Goal: Information Seeking & Learning: Find specific fact

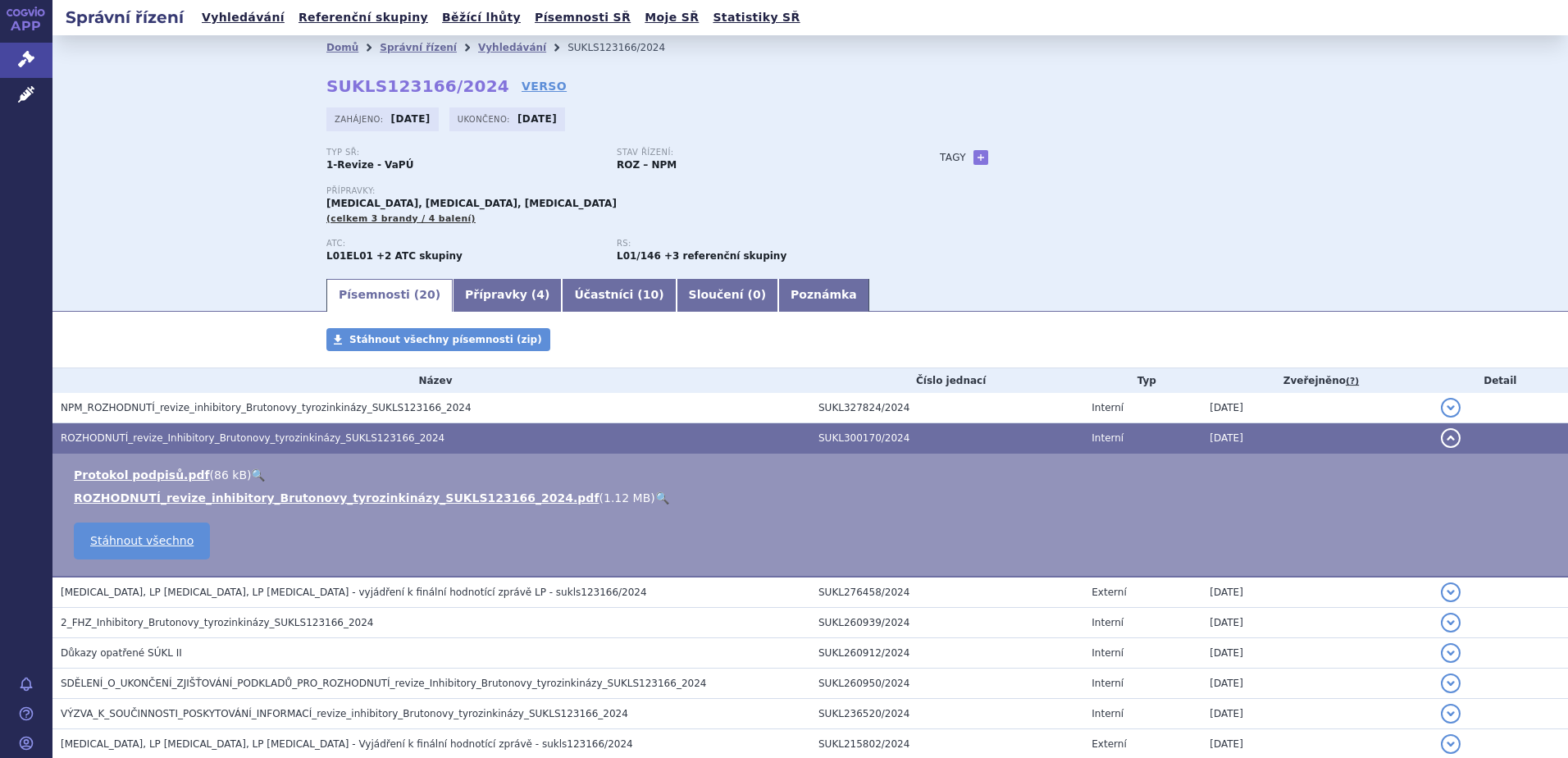
click at [147, 431] on h3 "ROZHODNUTÍ_revize_Inhibitory_Brutonovy_tyrozinkinázy_SUKLS123166_2024" at bounding box center [435, 438] width 750 height 17
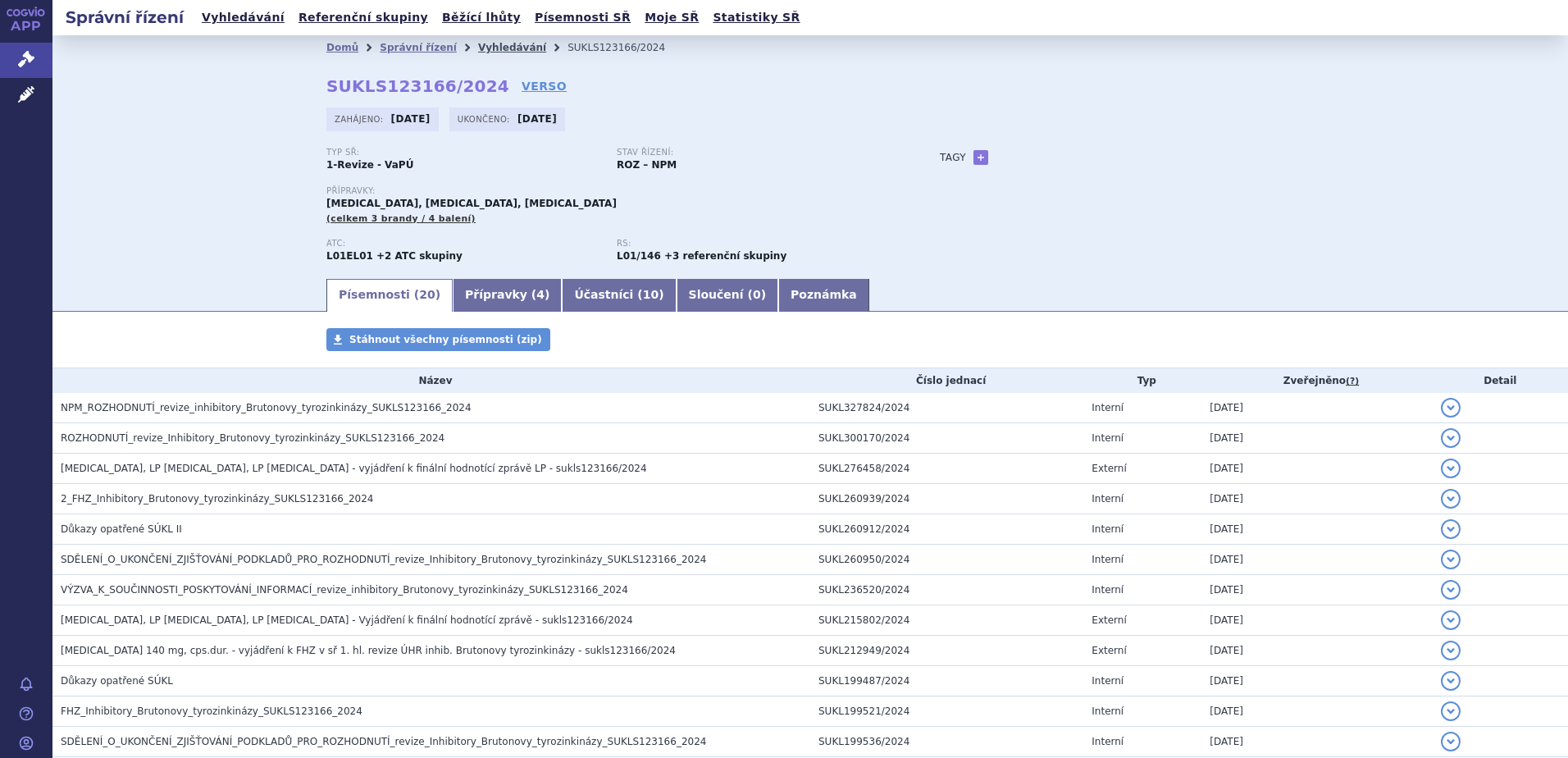
click at [478, 50] on link "Vyhledávání" at bounding box center [512, 48] width 68 height 12
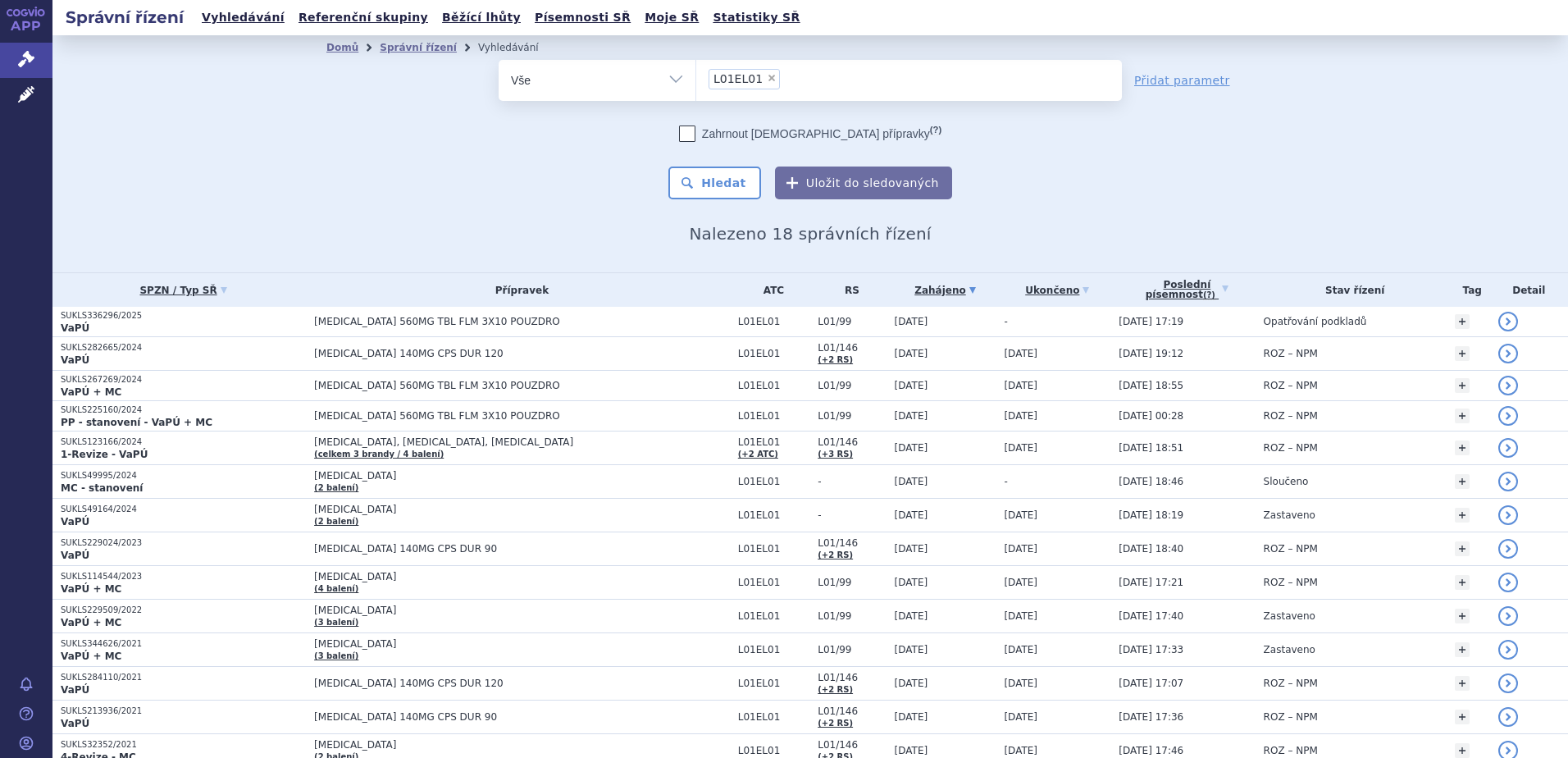
click at [766, 75] on span "×" at bounding box center [771, 78] width 10 height 10
click at [696, 75] on select "L01EL01" at bounding box center [695, 80] width 1 height 41
select select
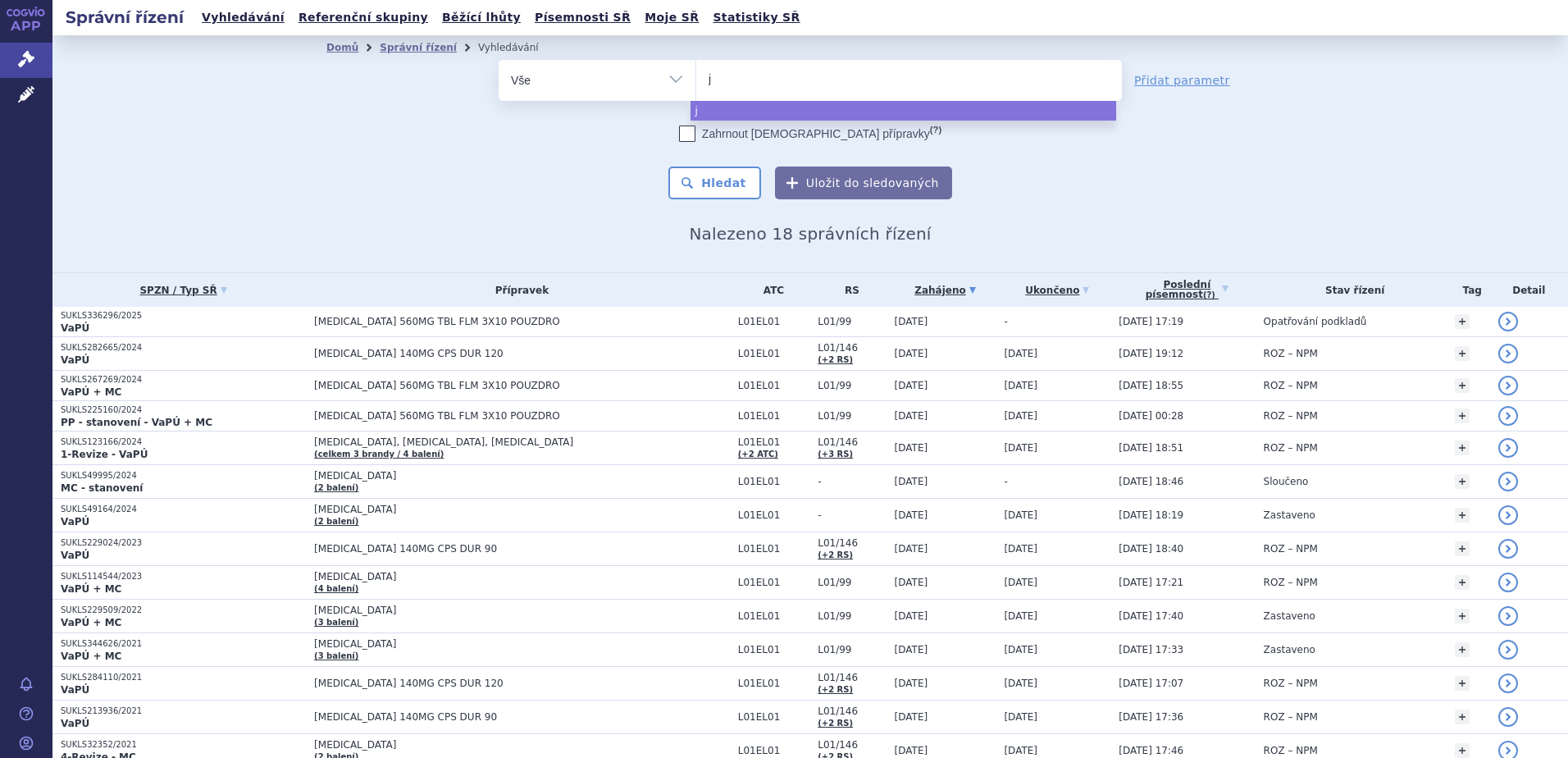
type input "ju"
type input "[PERSON_NAME]"
type input "jubbo"
type input "jubbon"
type input "jubbonti"
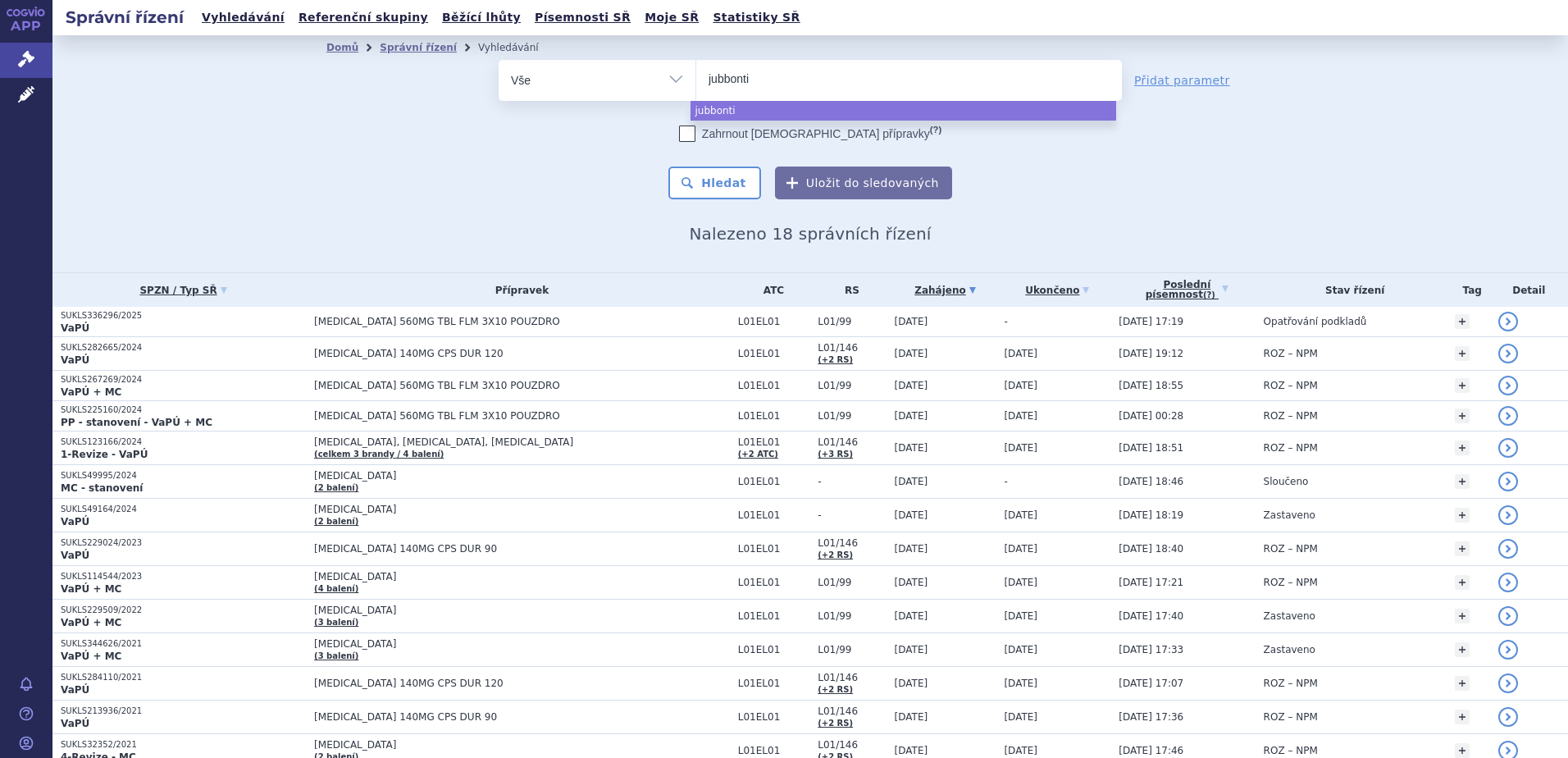
select select "jubbonti"
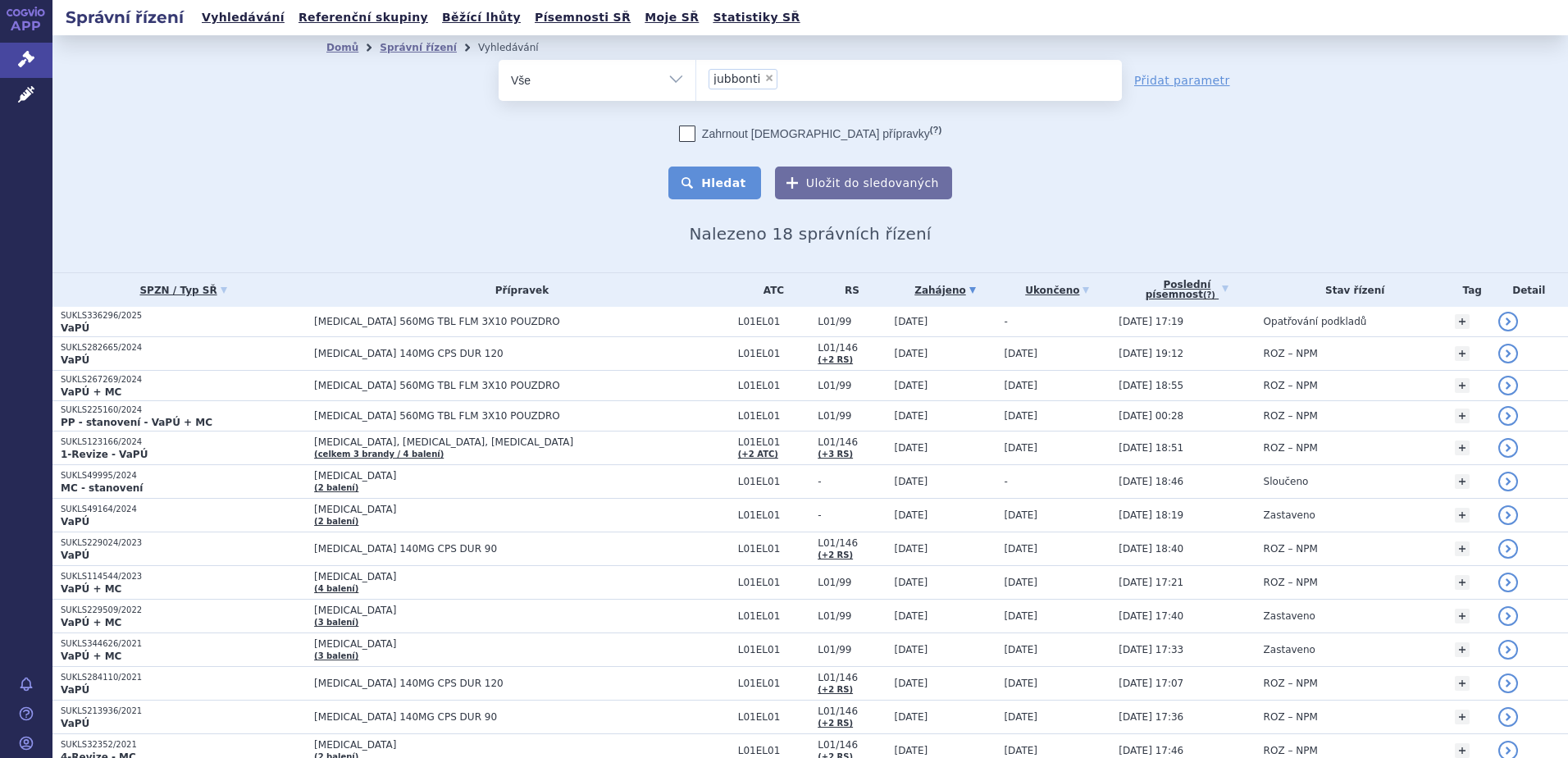
click at [735, 182] on button "Hledat" at bounding box center [714, 183] width 93 height 33
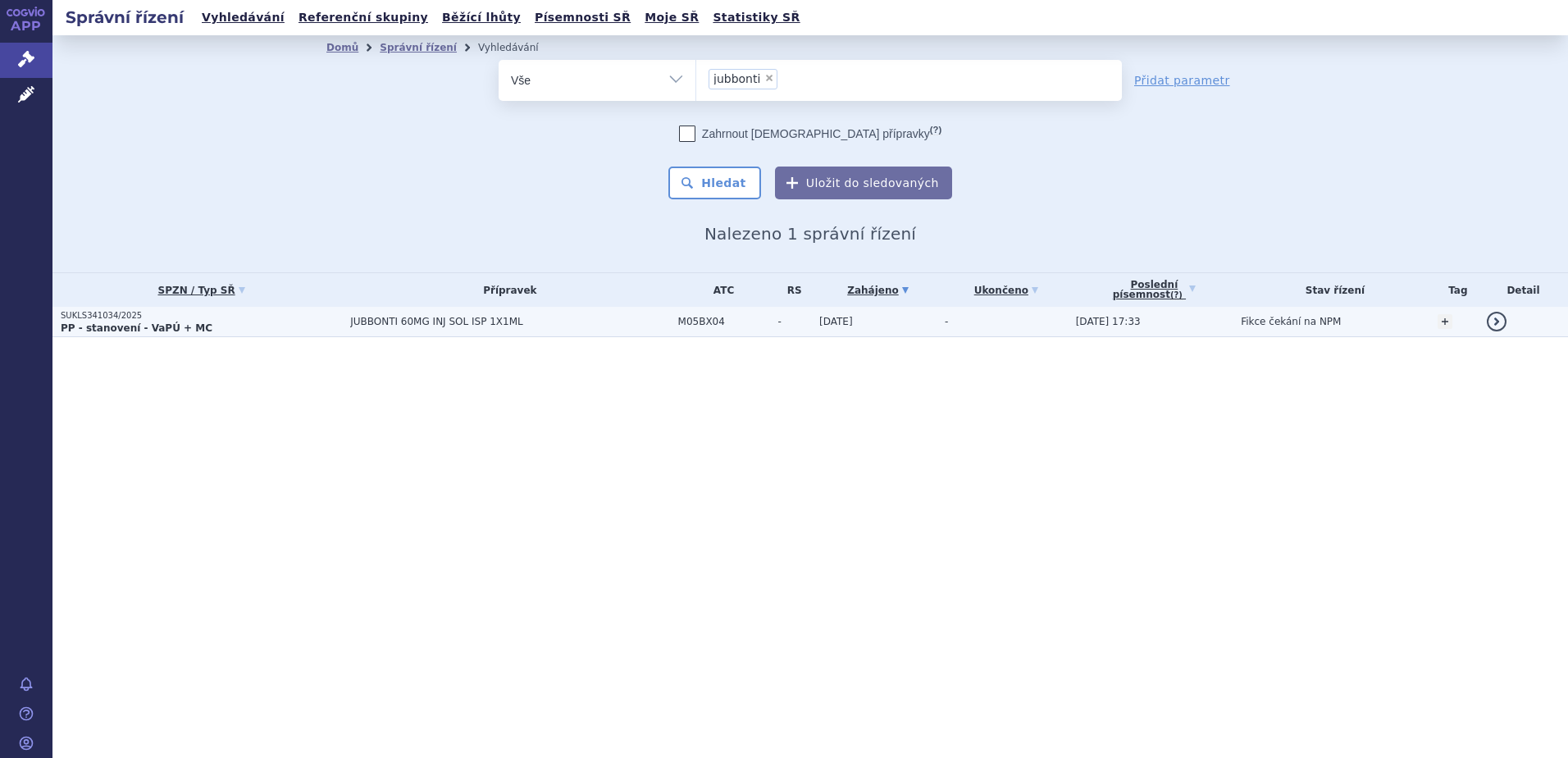
click at [165, 323] on strong "PP - stanovení - VaPÚ + MC" at bounding box center [137, 329] width 152 height 12
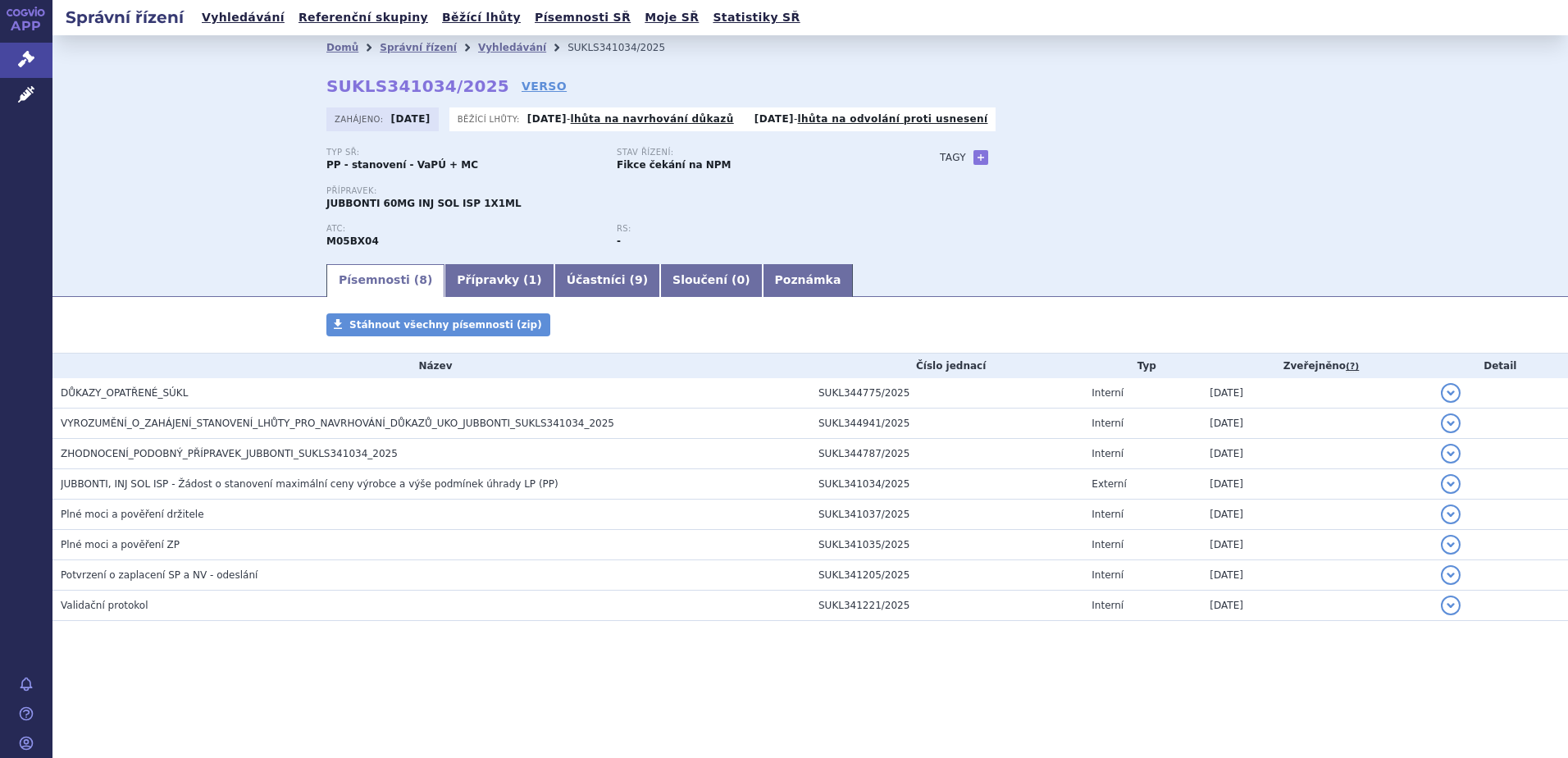
click at [1441, 121] on div "Domů Správní řízení Vyhledávání SUKLS341034/2025 SUKLS341034/2025 VERSO Zahájen…" at bounding box center [810, 148] width 1515 height 226
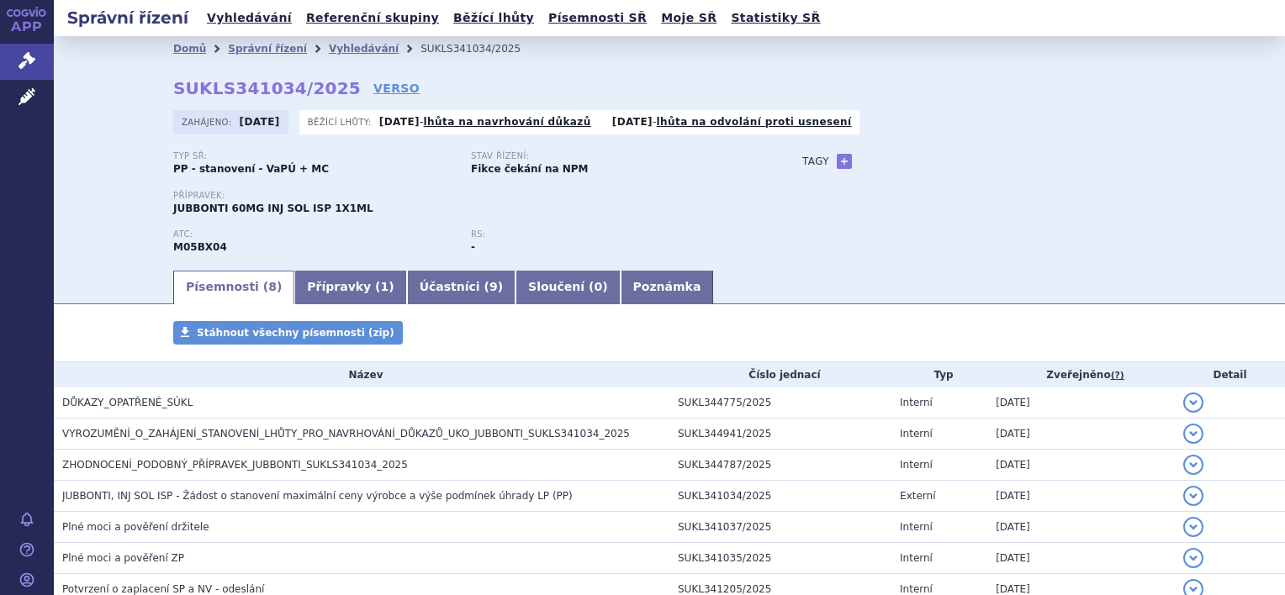
click at [530, 77] on div "Domů Správní řízení Vyhledávání SUKLS341034/2025 SUKLS341034/2025 VERSO Zahájen…" at bounding box center [670, 164] width 1060 height 207
click at [329, 49] on link "Vyhledávání" at bounding box center [364, 49] width 70 height 12
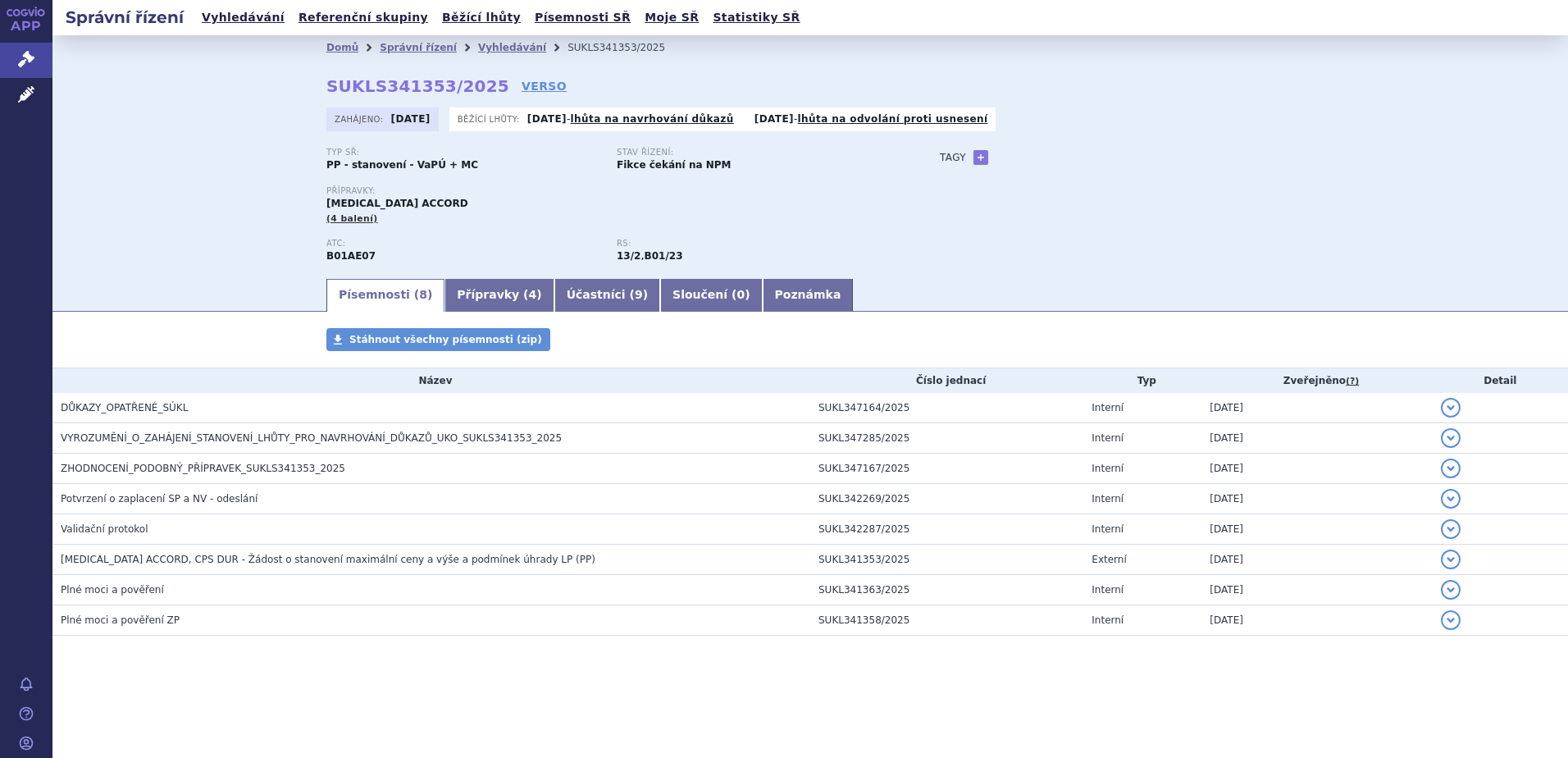
click at [199, 149] on div "Domů Správní řízení Vyhledávání SUKLS341353/2025 SUKLS341353/2025 VERSO [GEOGRA…" at bounding box center [810, 155] width 1515 height 241
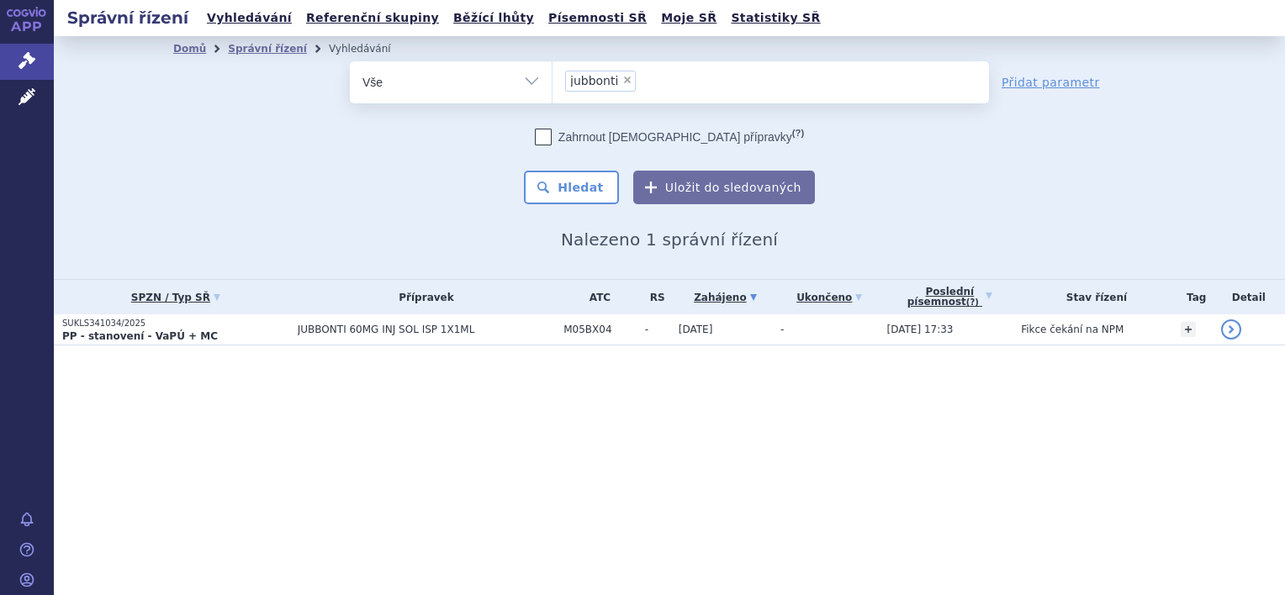
click at [623, 82] on span "×" at bounding box center [627, 80] width 10 height 10
click at [553, 82] on select "jubbonti" at bounding box center [552, 82] width 1 height 42
select select
click at [270, 16] on link "Vyhledávání" at bounding box center [249, 18] width 95 height 23
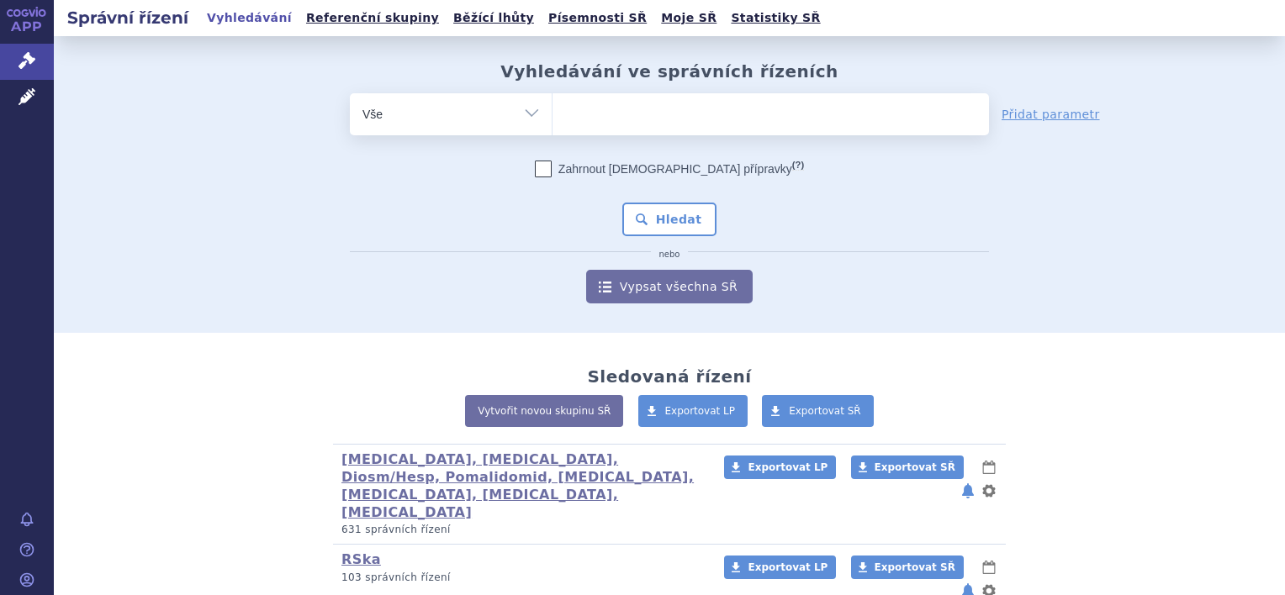
click at [589, 119] on ul at bounding box center [771, 110] width 436 height 35
click at [553, 119] on select at bounding box center [552, 114] width 1 height 42
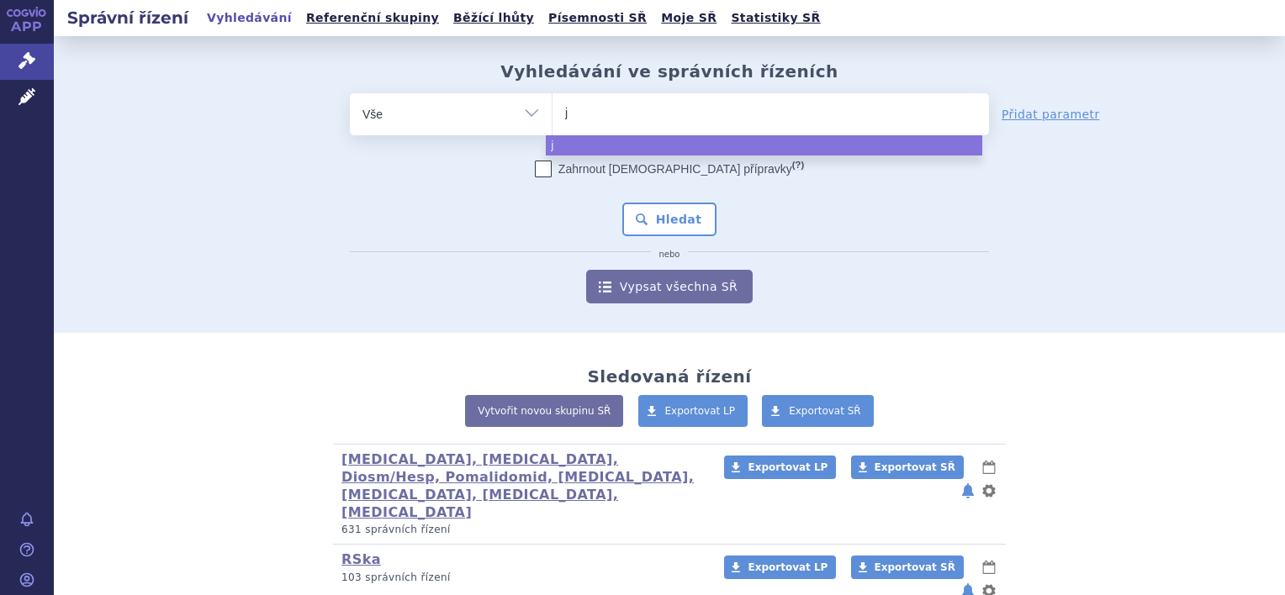
type input "ju"
type input "jub"
type input "jubb"
type input "jubbo"
type input "jubbon"
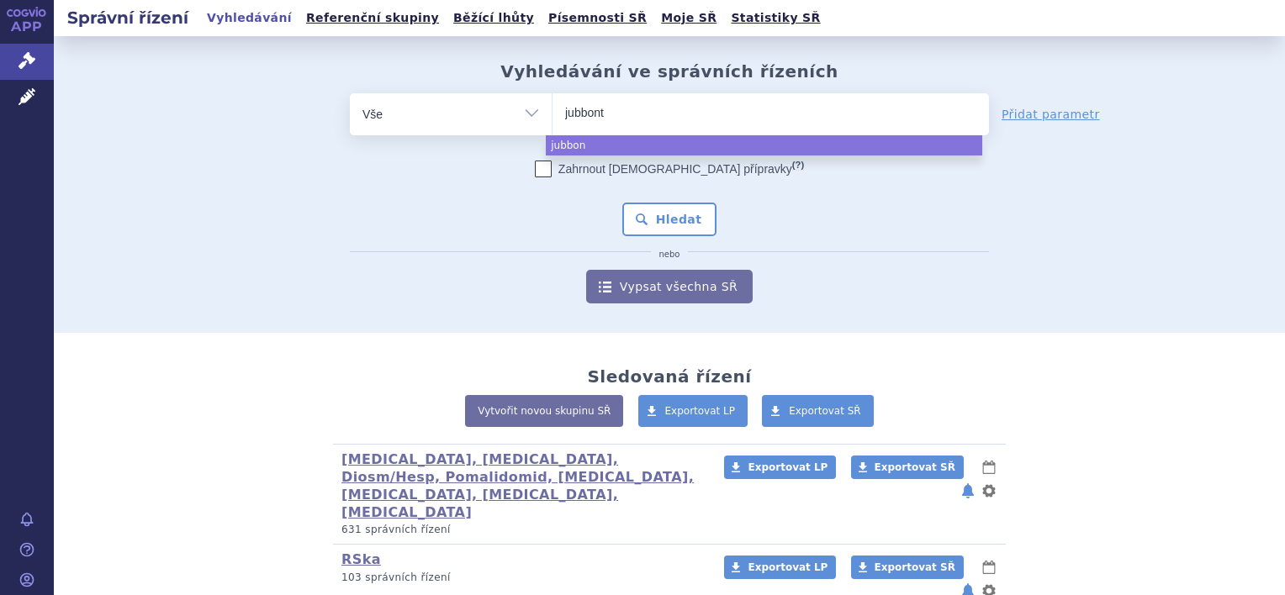
type input "jubbonti"
select select "jubbonti"
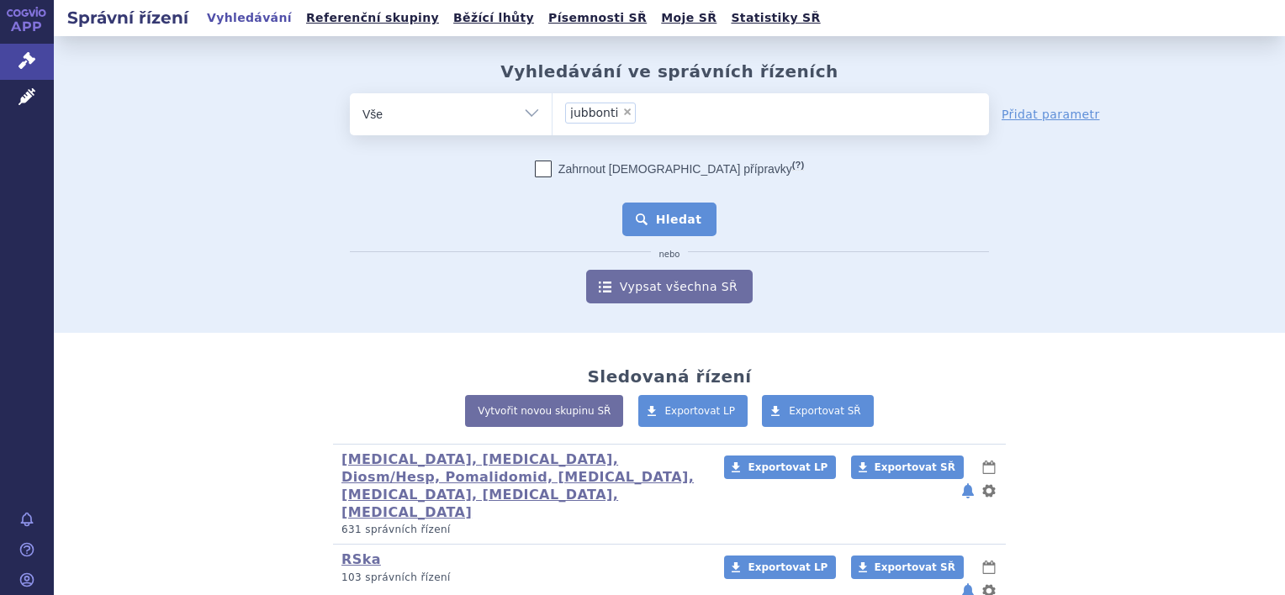
click at [657, 228] on button "Hledat" at bounding box center [669, 220] width 95 height 34
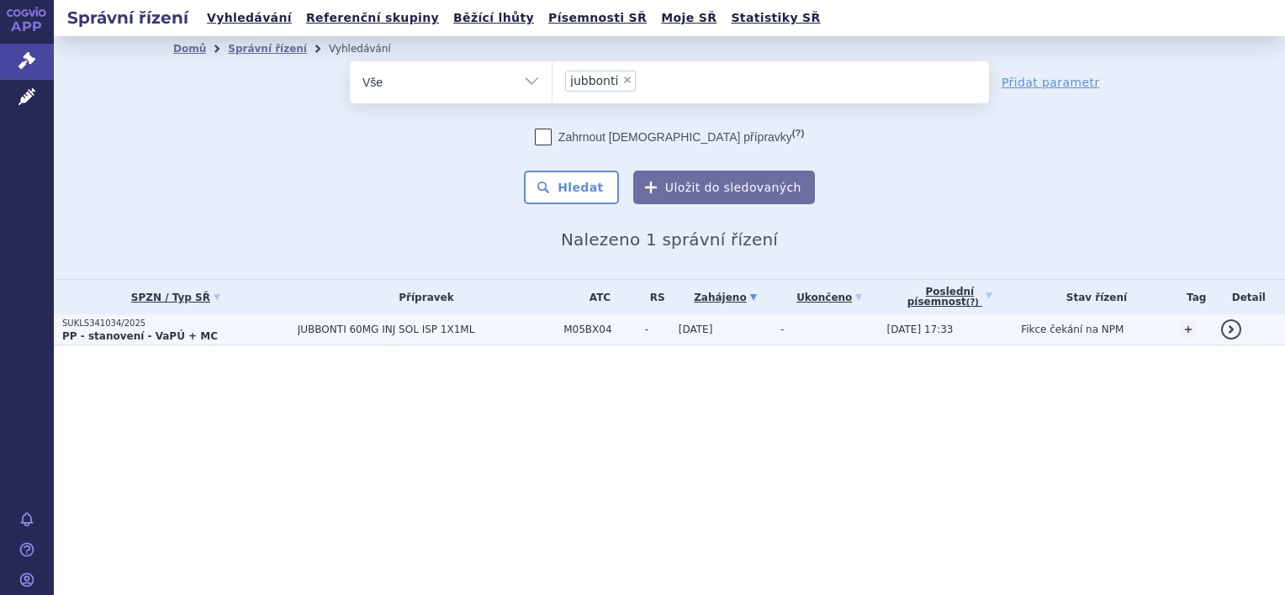
click at [441, 333] on span "JUBBONTI 60MG INJ SOL ISP 1X1ML" at bounding box center [426, 330] width 257 height 12
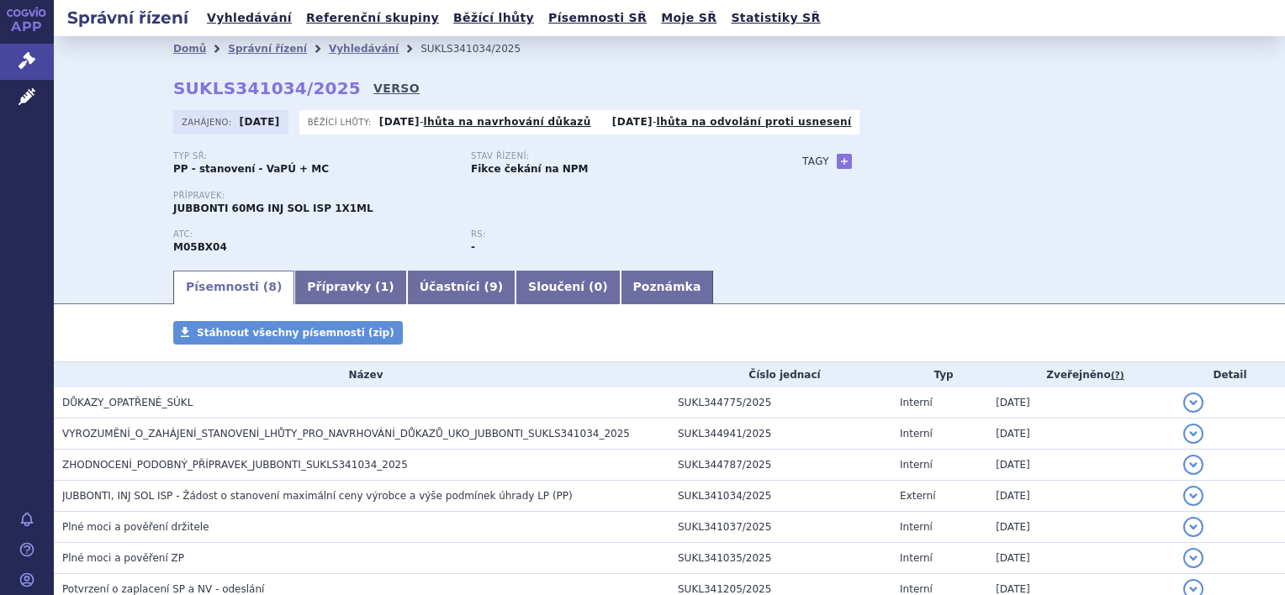
click at [373, 87] on link "VERSO" at bounding box center [396, 88] width 46 height 17
click at [705, 219] on div "Přípravek: JUBBONTI 60MG INJ SOL ISP 1X1ML" at bounding box center [470, 210] width 595 height 39
click at [36, 101] on link "Léčivé přípravky" at bounding box center [27, 97] width 54 height 35
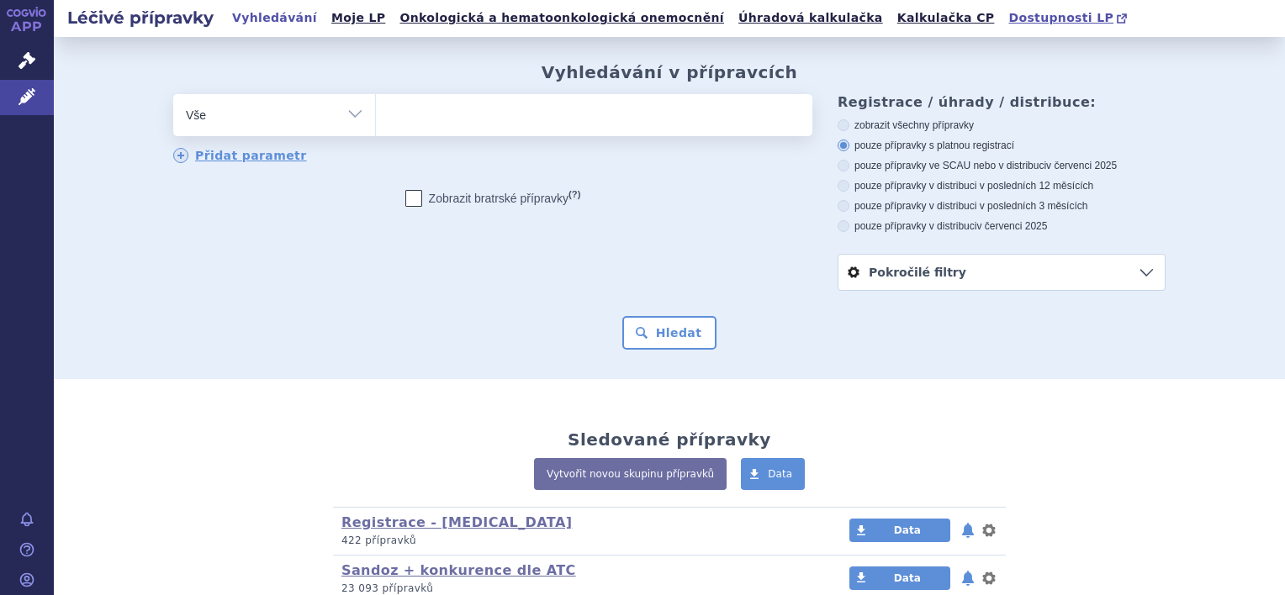
click at [1008, 17] on span "Dostupnosti LP" at bounding box center [1060, 17] width 105 height 13
click at [109, 97] on div "Vyhledávání v přípravcích odstranit Vše Přípravek/SUKL kód MAH VPOIS" at bounding box center [669, 208] width 1231 height 342
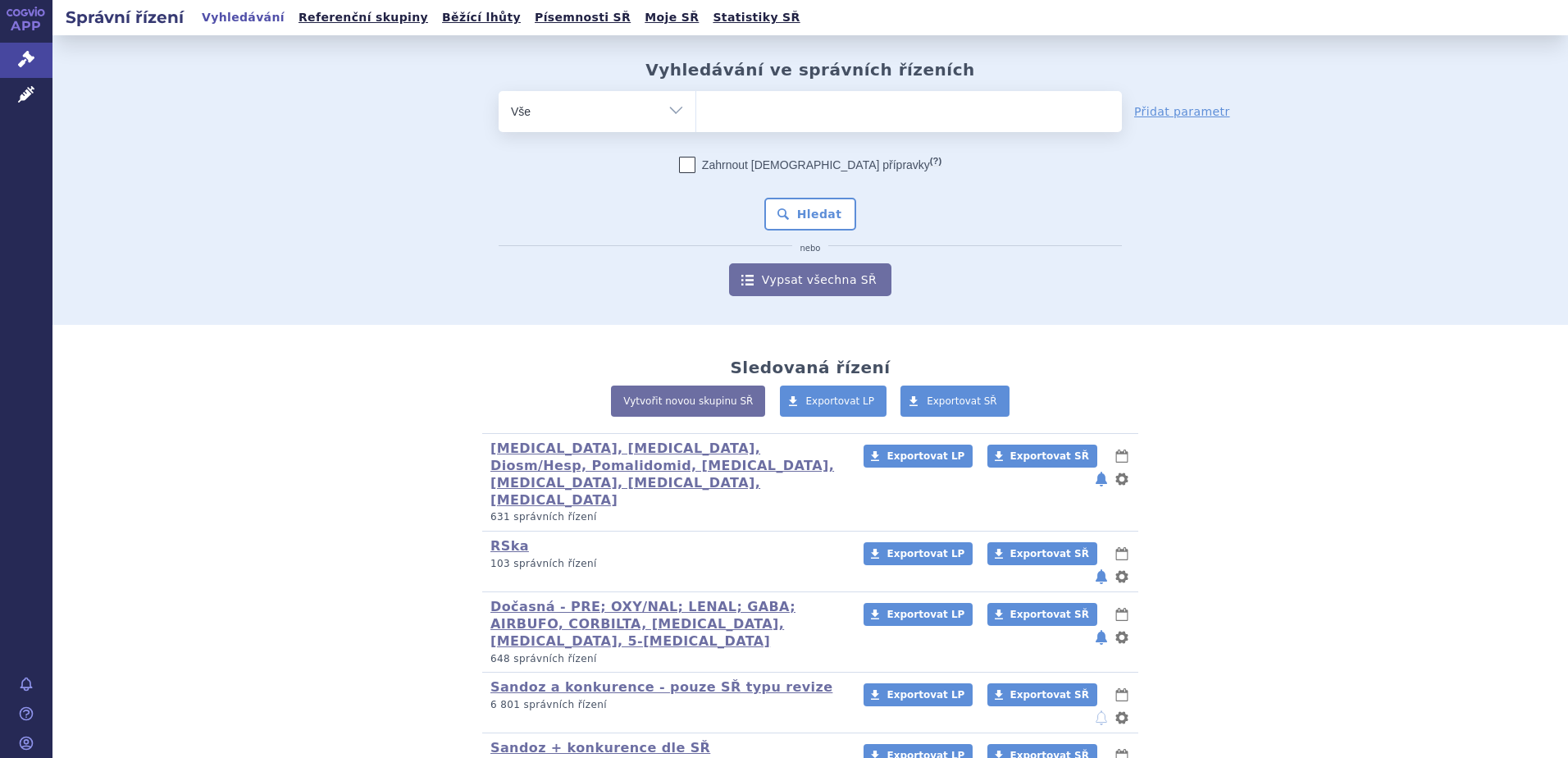
click at [102, 150] on div "Vyhledávání ve správních řízeních odstranit Vše Spisová značka" at bounding box center [810, 180] width 1515 height 290
click at [62, 281] on div "Vyhledávání ve správních řízeních odstranit Vše Spisová značka" at bounding box center [810, 180] width 1515 height 290
